Goal: Transaction & Acquisition: Purchase product/service

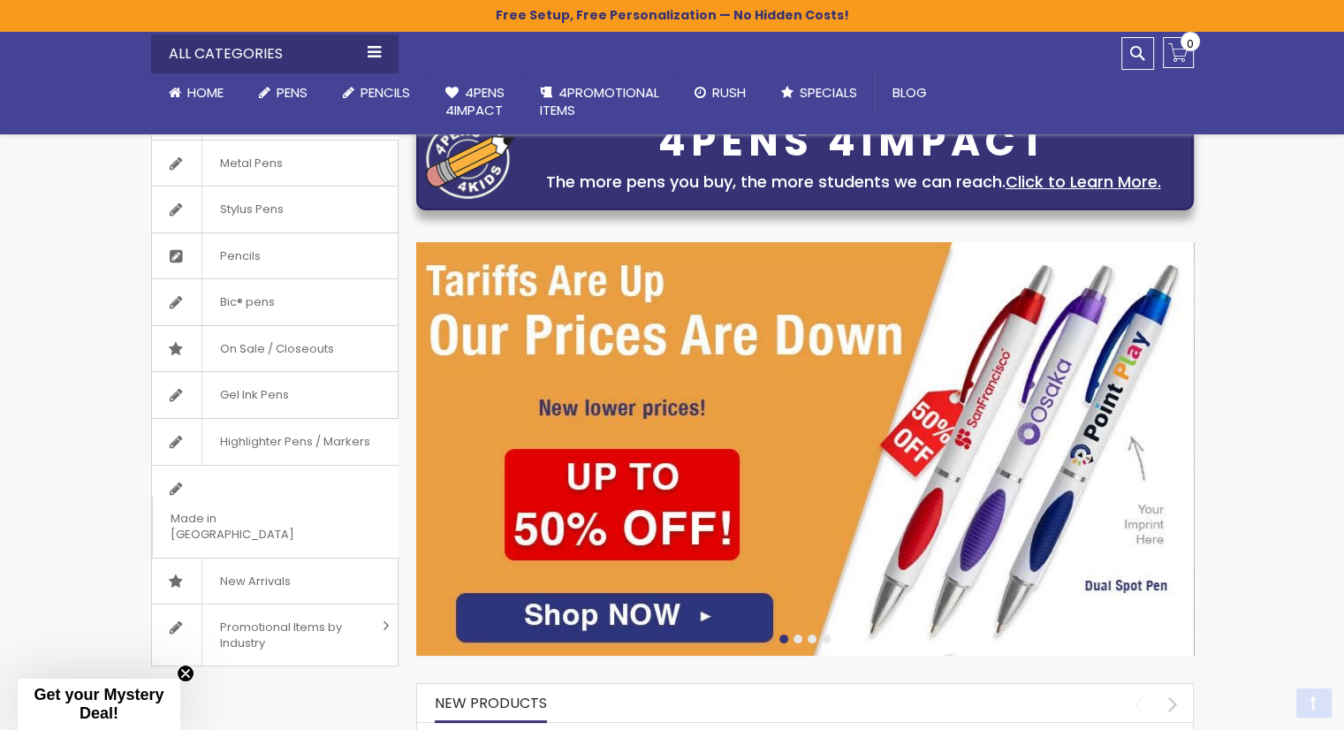
scroll to position [353, 0]
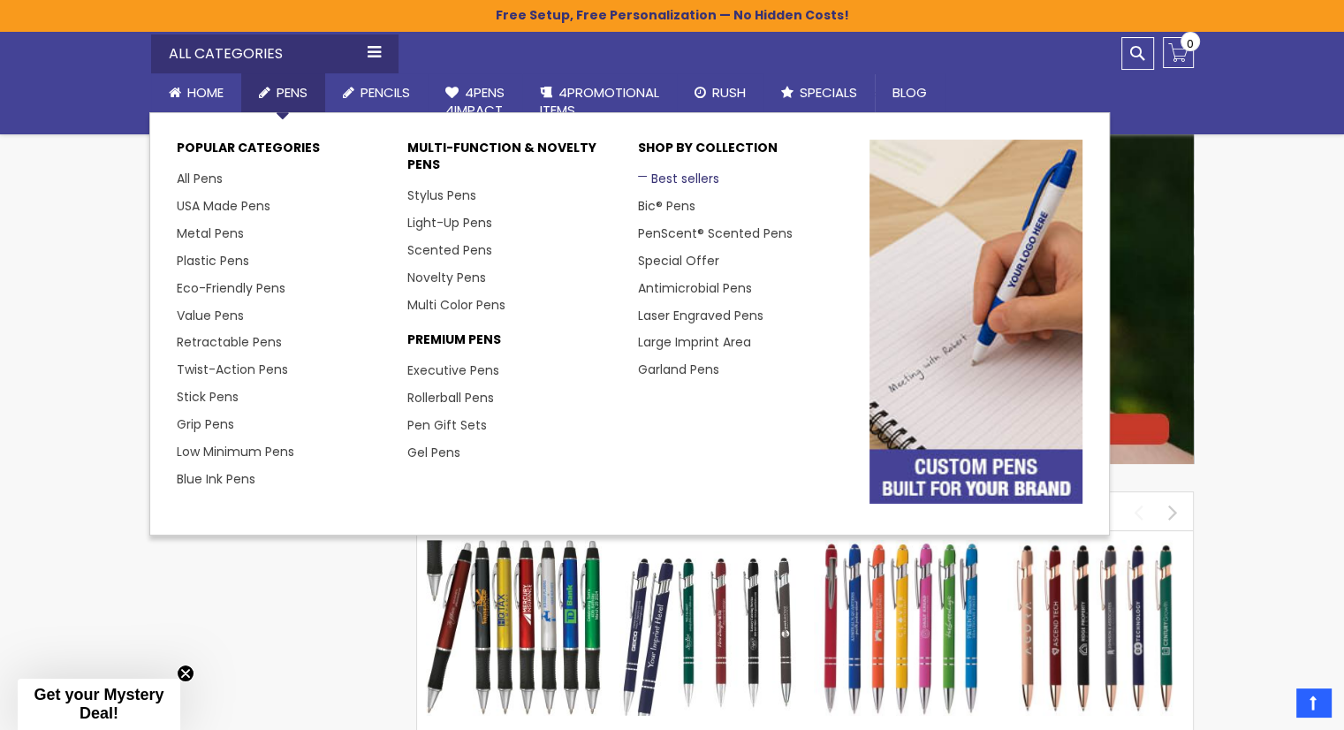
click at [690, 180] on link "Best sellers" at bounding box center [678, 179] width 81 height 18
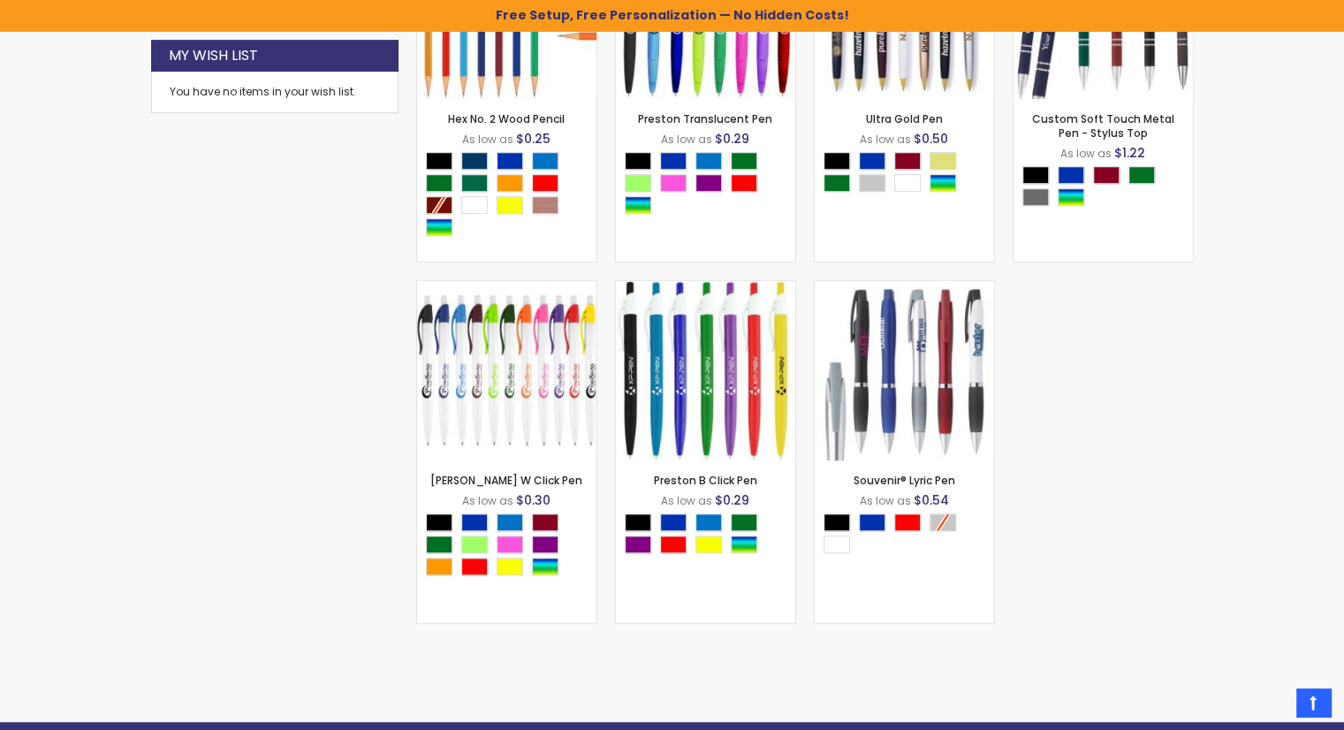
scroll to position [649, 0]
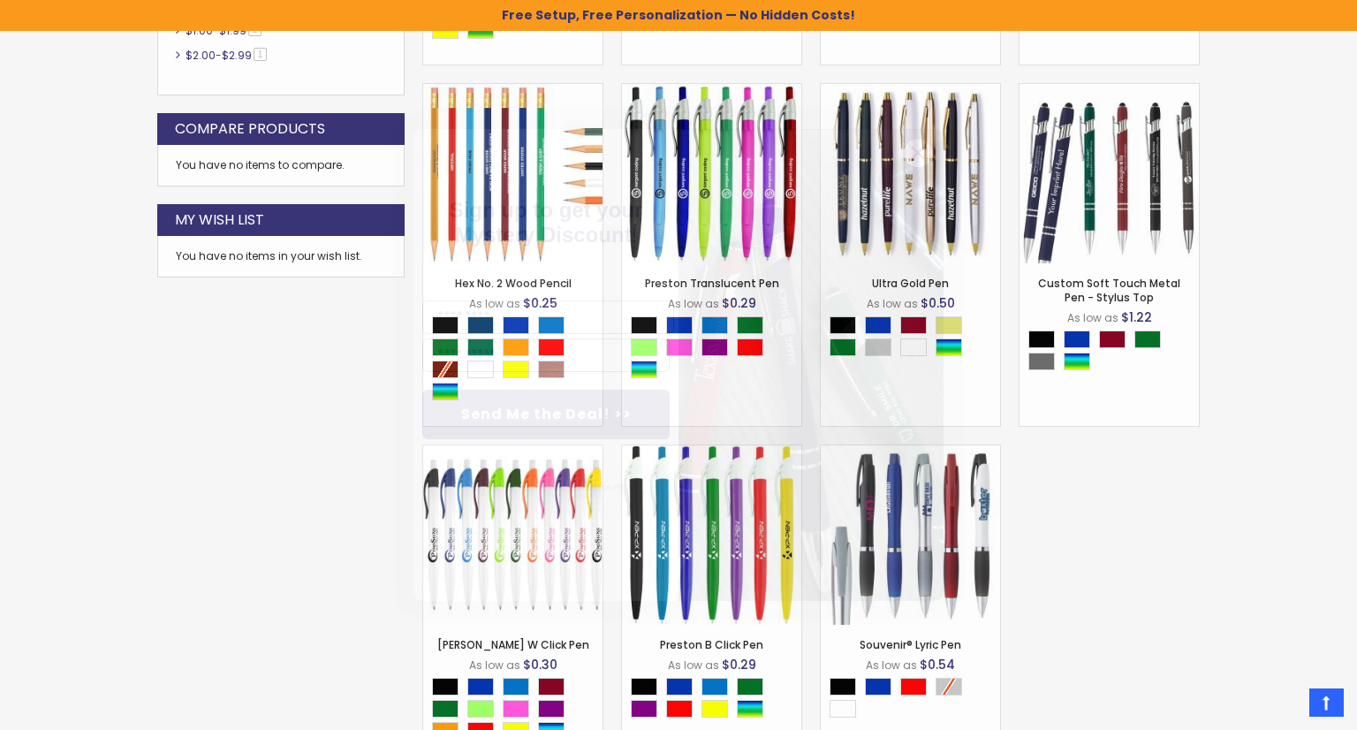
click at [923, 150] on circle "Close dialog" at bounding box center [918, 153] width 27 height 27
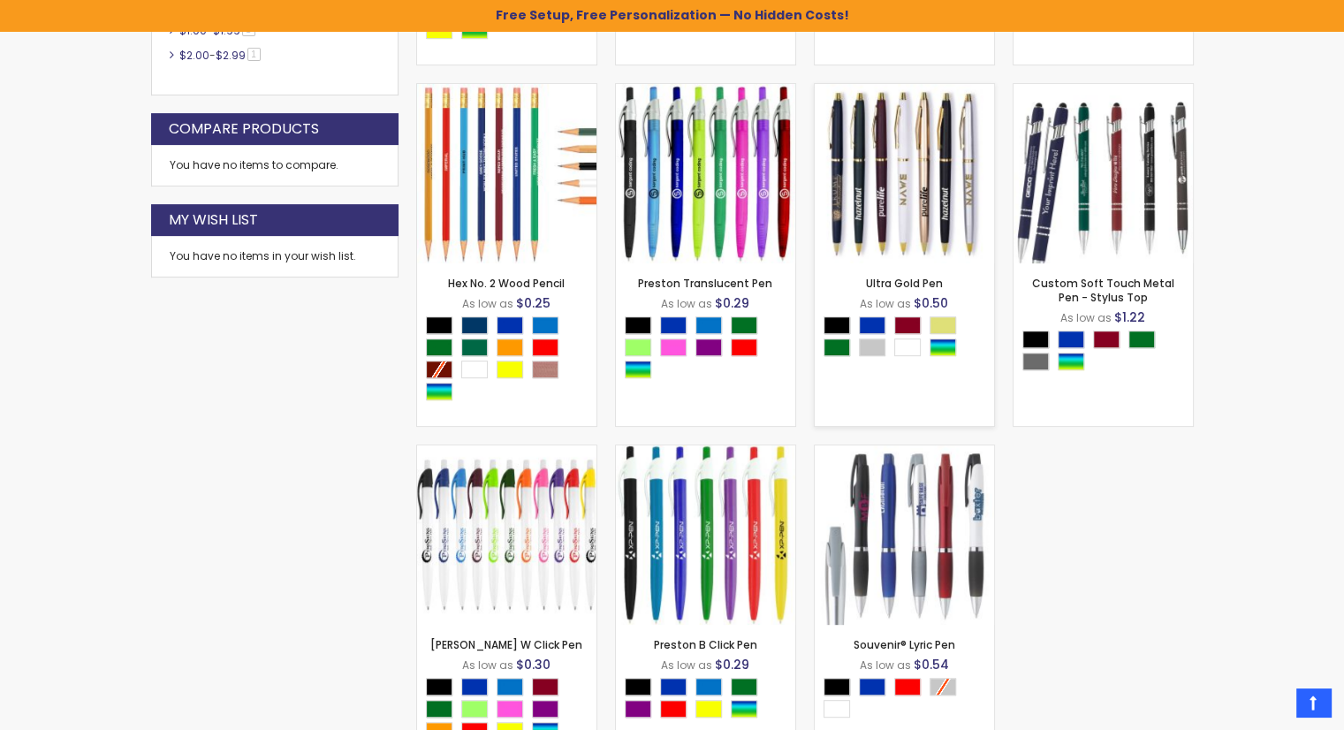
click at [923, 185] on img at bounding box center [904, 173] width 179 height 179
